Goal: Transaction & Acquisition: Purchase product/service

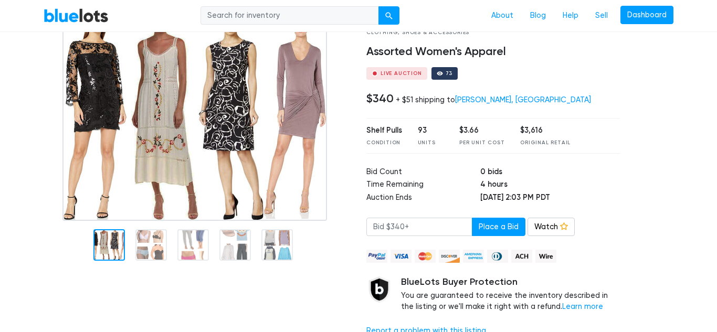
scroll to position [70, 0]
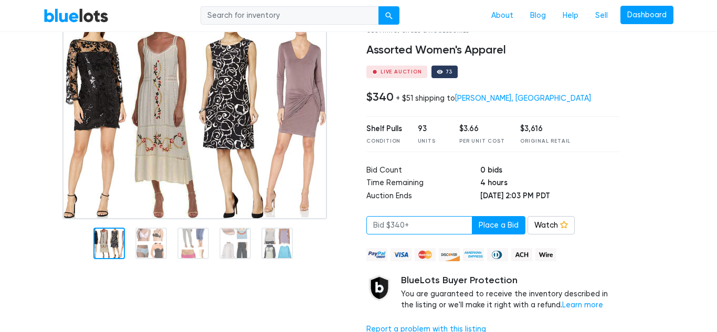
click at [422, 224] on input "number" at bounding box center [419, 225] width 106 height 19
type input "4"
type input "340"
click at [505, 227] on button "Place a Bid" at bounding box center [499, 225] width 54 height 19
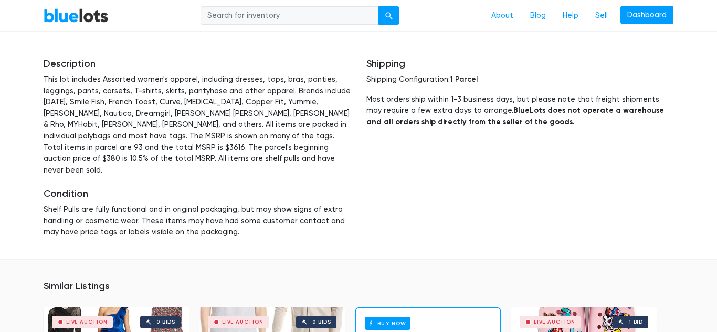
scroll to position [2664, 0]
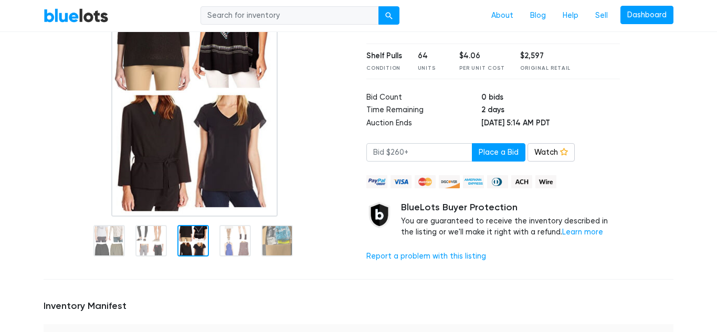
scroll to position [144, 0]
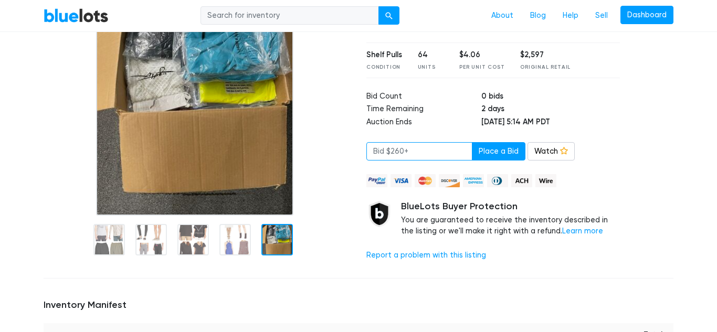
click at [407, 151] on input "number" at bounding box center [419, 151] width 106 height 19
type input "260"
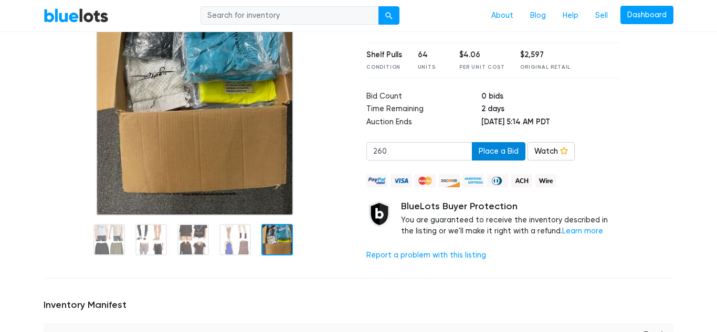
click at [497, 155] on button "Place a Bid" at bounding box center [499, 151] width 54 height 19
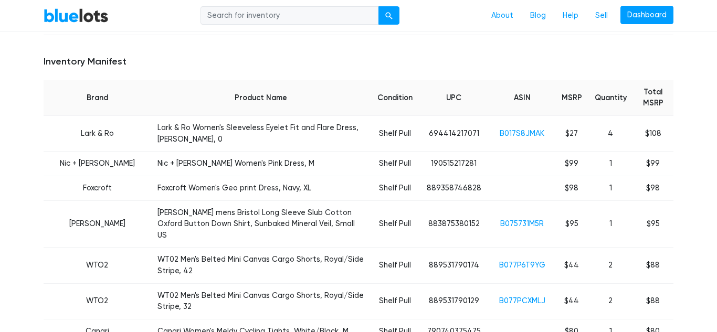
scroll to position [403, 0]
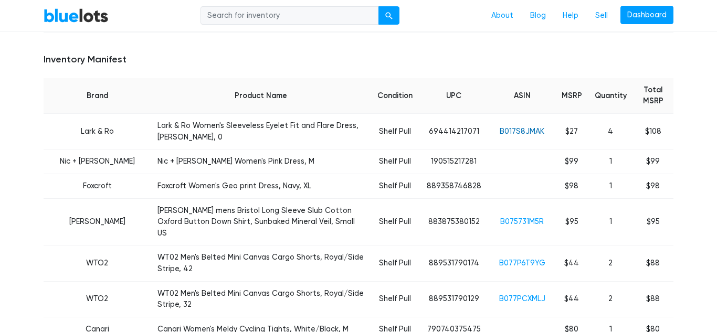
click at [527, 127] on link "B017S8JMAK" at bounding box center [522, 131] width 45 height 9
click at [519, 217] on link "B075731M5R" at bounding box center [522, 221] width 44 height 9
click at [532, 259] on link "B077P6T9YG" at bounding box center [522, 263] width 46 height 9
click at [517, 294] on link "B077PCXMLJ" at bounding box center [522, 298] width 46 height 9
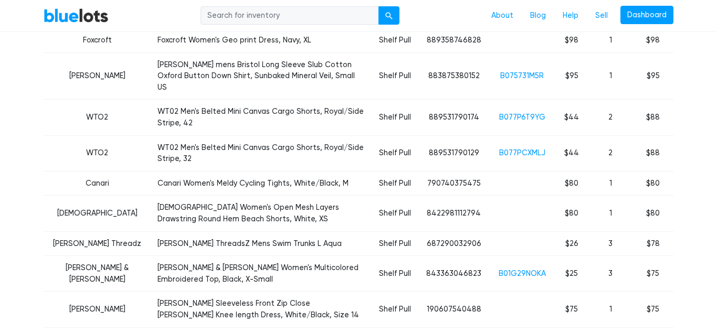
scroll to position [550, 0]
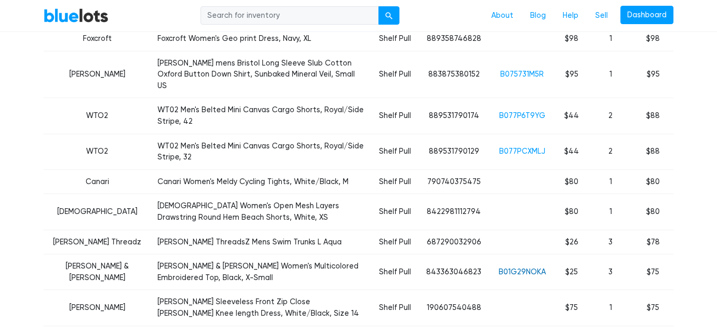
click at [515, 268] on link "B01G29NOKA" at bounding box center [522, 272] width 47 height 9
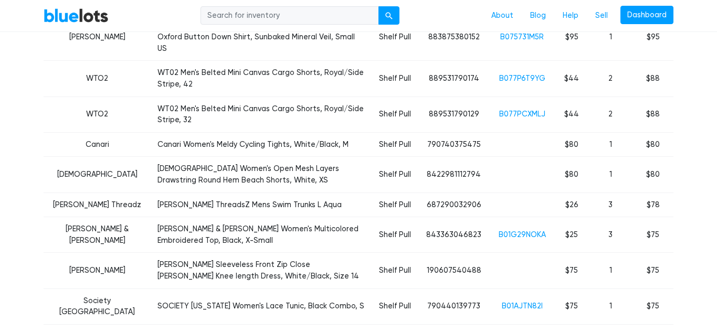
scroll to position [588, 0]
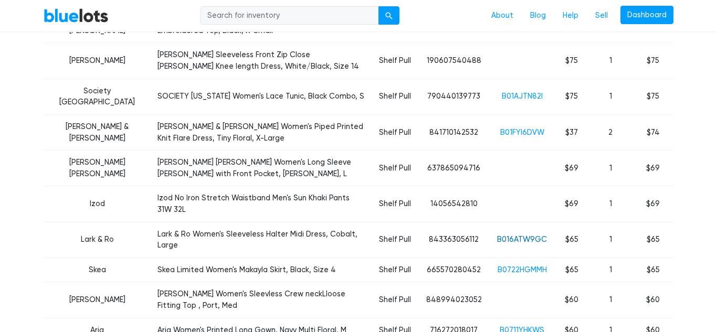
scroll to position [801, 0]
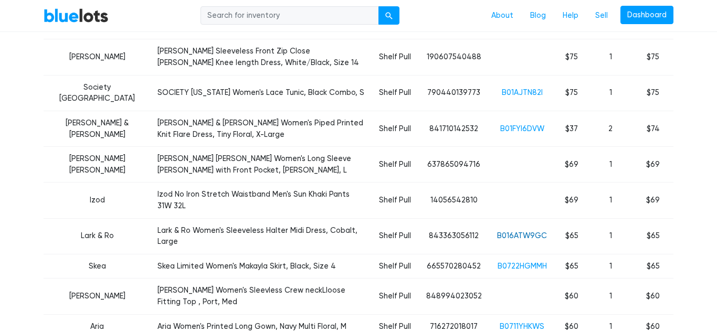
click at [526, 231] on link "B016ATW9GC" at bounding box center [522, 235] width 50 height 9
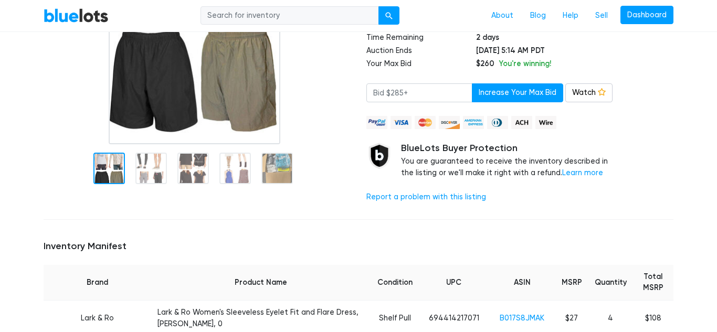
scroll to position [0, 0]
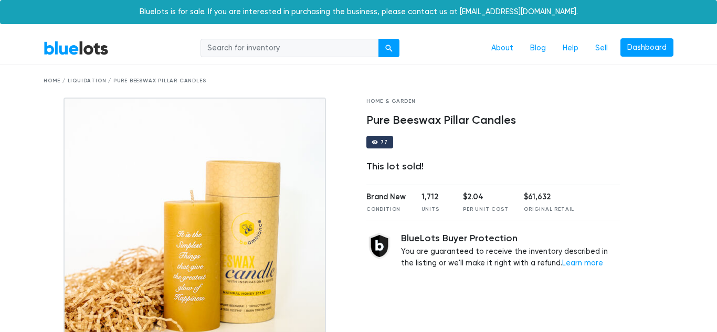
scroll to position [69, 0]
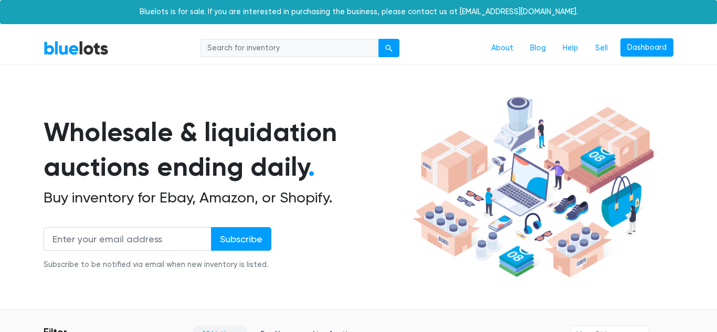
scroll to position [350, 0]
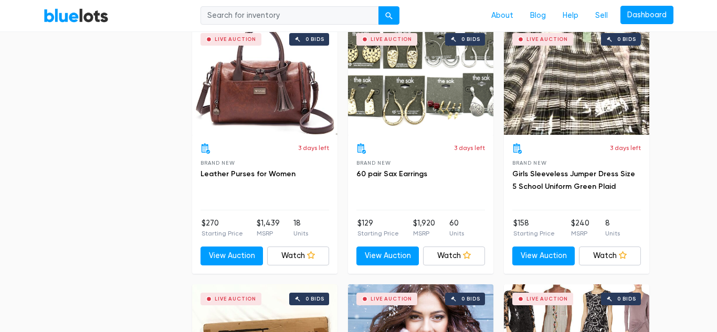
scroll to position [2411, 0]
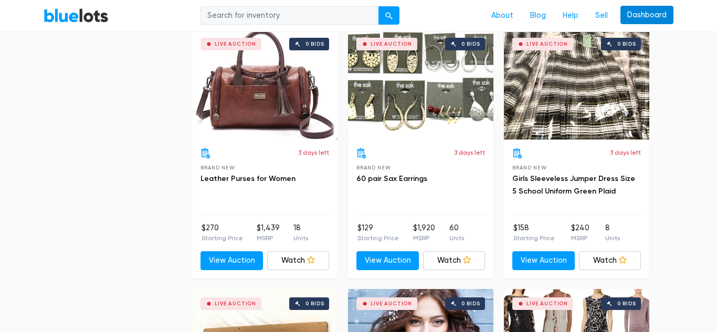
click at [639, 16] on link "Dashboard" at bounding box center [646, 15] width 53 height 19
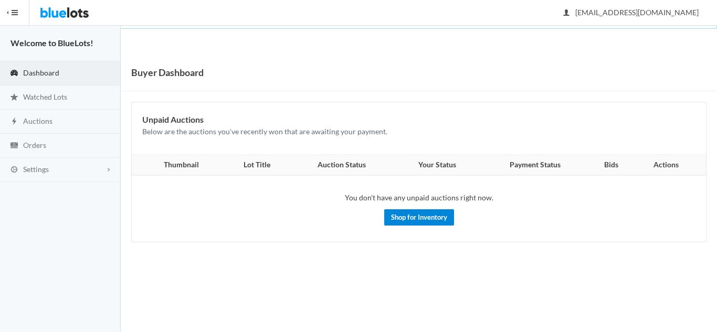
click at [416, 220] on link "Shop for Inventory" at bounding box center [419, 217] width 70 height 16
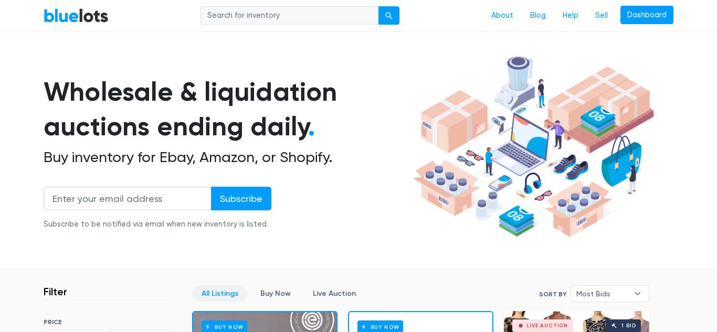
scroll to position [40, 0]
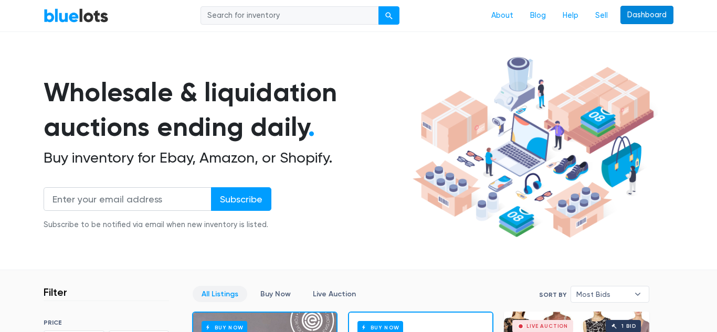
click at [657, 16] on link "Dashboard" at bounding box center [646, 15] width 53 height 19
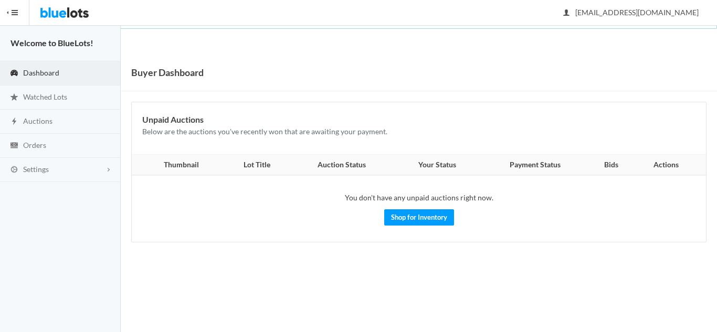
click at [673, 170] on th "Actions" at bounding box center [669, 165] width 74 height 21
click at [572, 14] on icon "person" at bounding box center [566, 12] width 10 height 8
click at [39, 123] on span "Auctions" at bounding box center [37, 121] width 29 height 9
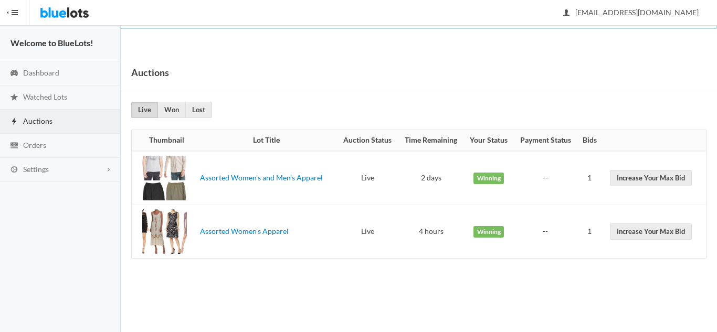
click at [172, 49] on body "Bluelots is for sale. If you are interested in purchasing the business, please …" at bounding box center [358, 166] width 717 height 332
